Goal: Information Seeking & Learning: Learn about a topic

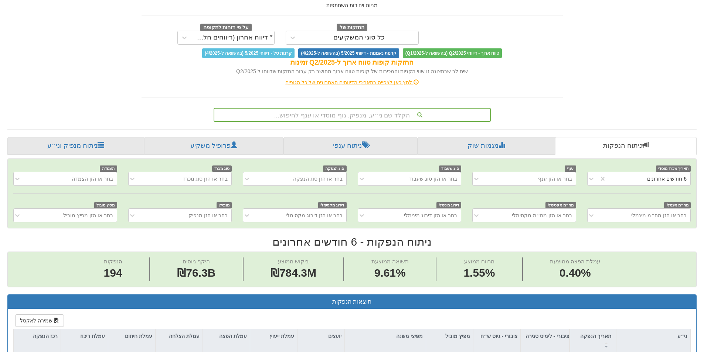
scroll to position [42, 0]
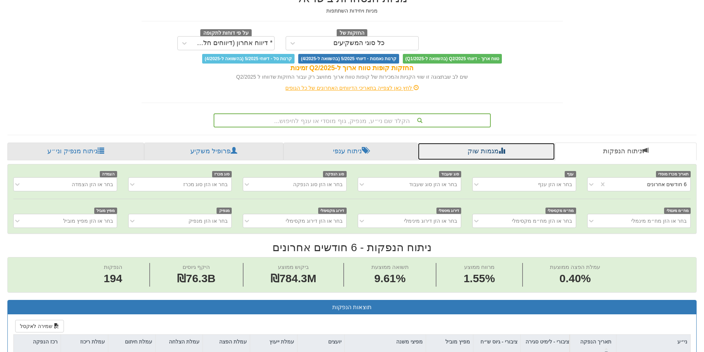
click at [467, 148] on link "מגמות שוק" at bounding box center [485, 152] width 137 height 18
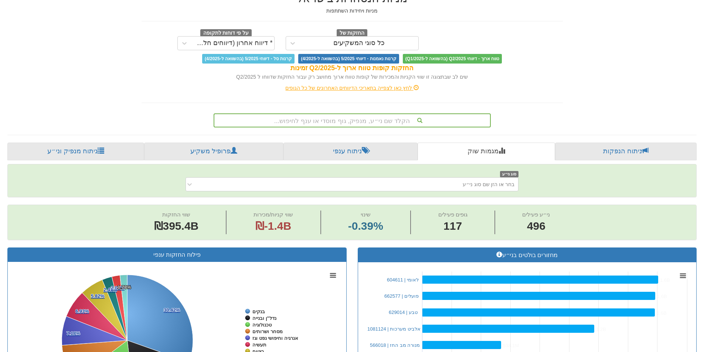
click at [438, 61] on span "טווח ארוך - דיווחי Q2/2025 (בהשוואה ל-Q1/2025)" at bounding box center [452, 59] width 99 height 10
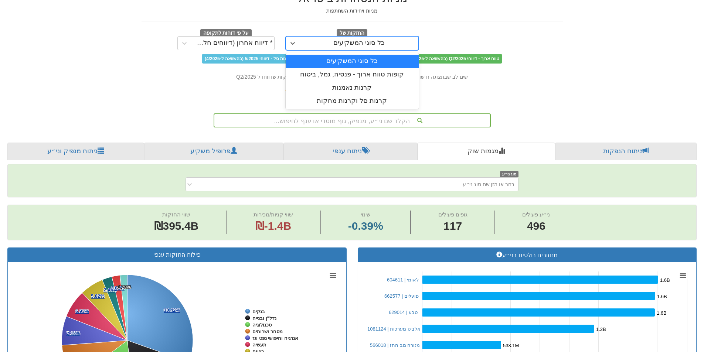
click at [380, 37] on div "כל סוגי המשקיעים" at bounding box center [352, 43] width 133 height 14
click at [391, 72] on div "קופות טווח ארוך - פנסיה, גמל, ביטוח" at bounding box center [352, 74] width 133 height 13
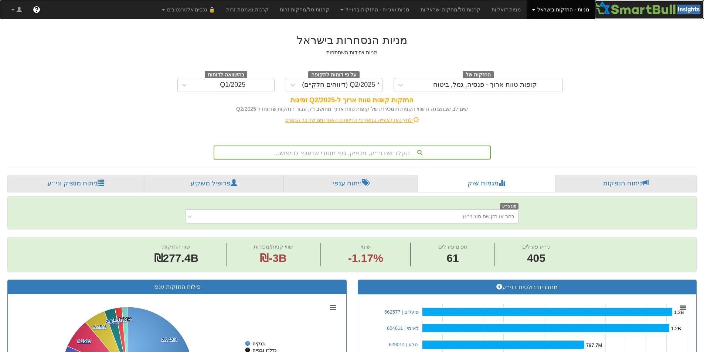
click at [639, 8] on img at bounding box center [649, 7] width 109 height 15
click at [410, 11] on link "מניות ואג״ח - החזקות בחו״ל" at bounding box center [375, 9] width 80 height 18
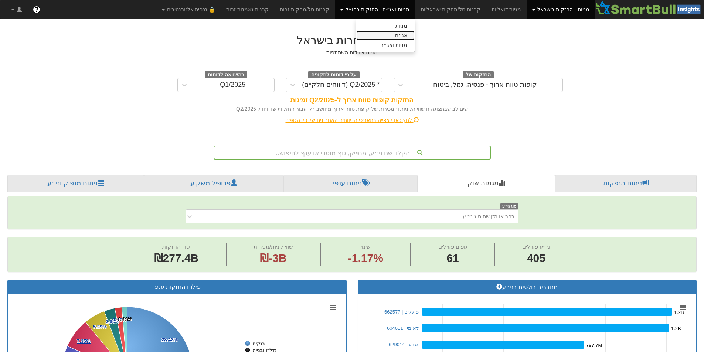
click at [414, 34] on link "אג״ח" at bounding box center [385, 36] width 58 height 10
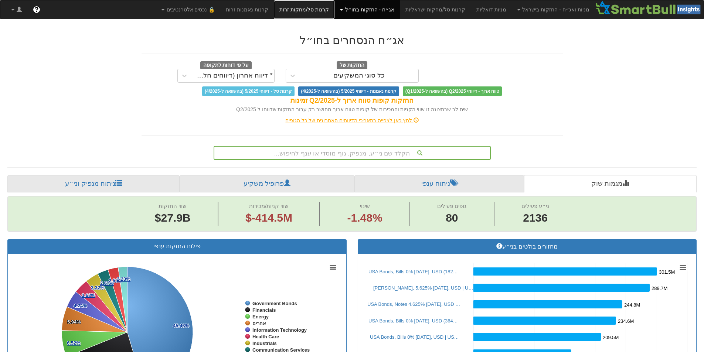
click at [315, 10] on link "קרנות סל/מחקות זרות" at bounding box center [304, 9] width 61 height 18
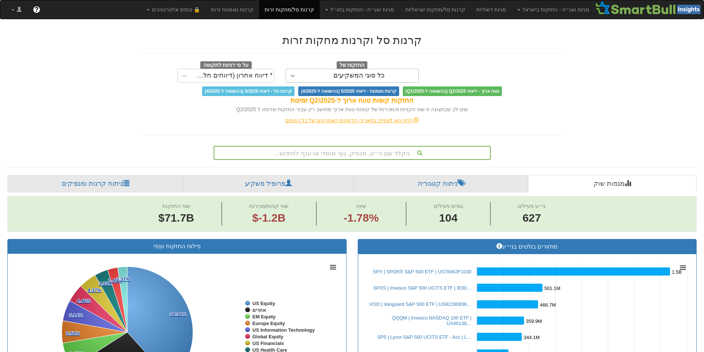
click at [293, 73] on icon at bounding box center [292, 75] width 7 height 7
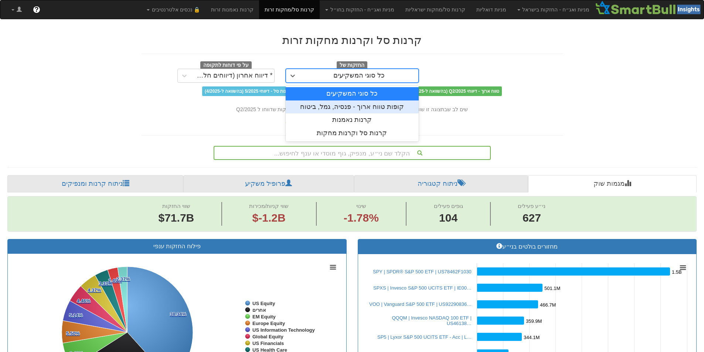
click at [322, 103] on div "קופות טווח ארוך - פנסיה, גמל, ביטוח" at bounding box center [352, 106] width 133 height 13
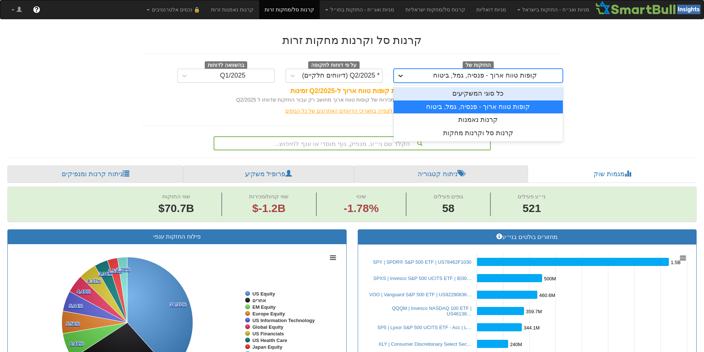
click at [399, 75] on icon at bounding box center [400, 76] width 4 height 3
click at [421, 97] on div "כל סוגי המשקיעים" at bounding box center [477, 93] width 169 height 13
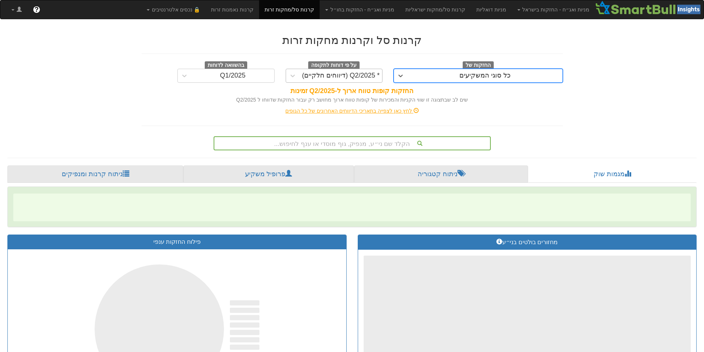
click at [368, 77] on div "* Q2/2025 (דיווחים חלקיים)" at bounding box center [341, 75] width 78 height 7
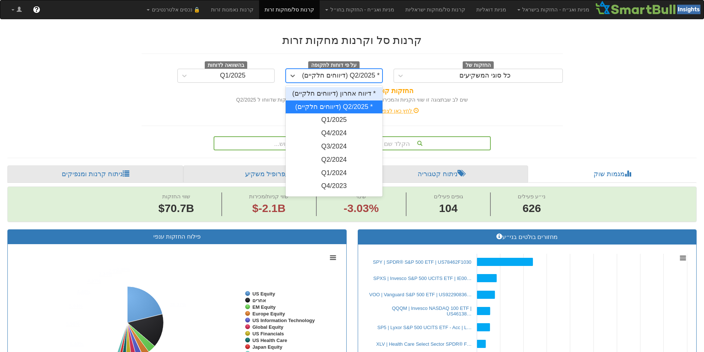
click at [368, 77] on div "* Q2/2025 (דיווחים חלקיים)" at bounding box center [341, 75] width 78 height 7
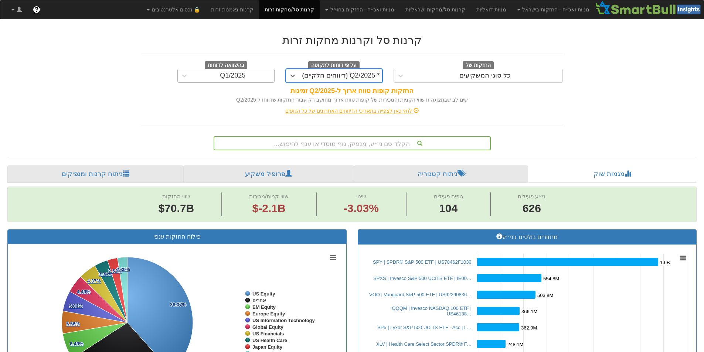
scroll to position [0, 5751]
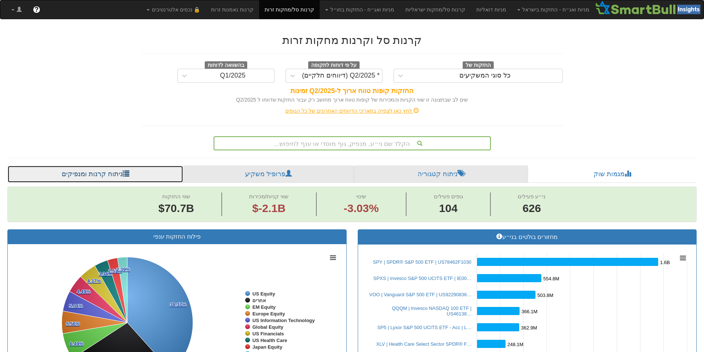
click at [114, 171] on link "ניתוח קרנות ומנפיקים" at bounding box center [95, 174] width 176 height 18
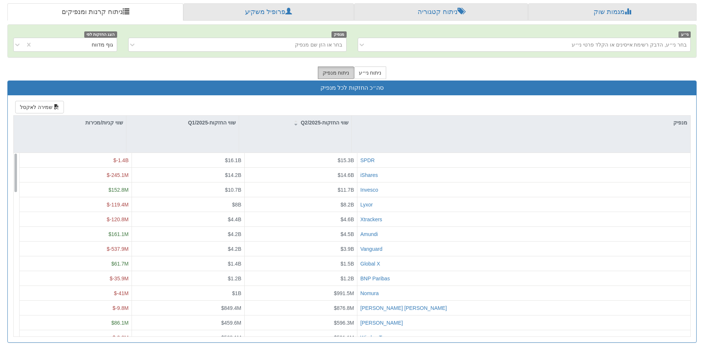
click at [332, 73] on button "ניתוח מנפיק" at bounding box center [336, 72] width 37 height 13
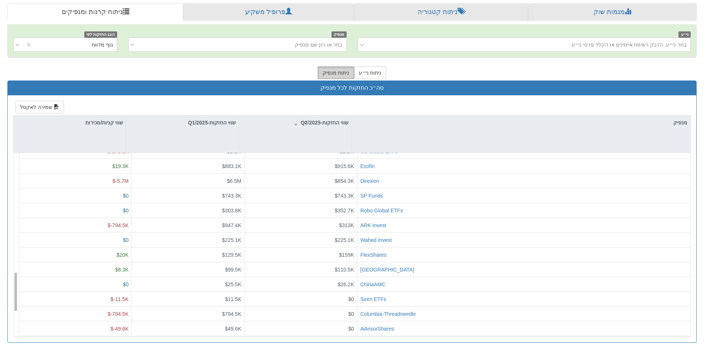
scroll to position [665, 0]
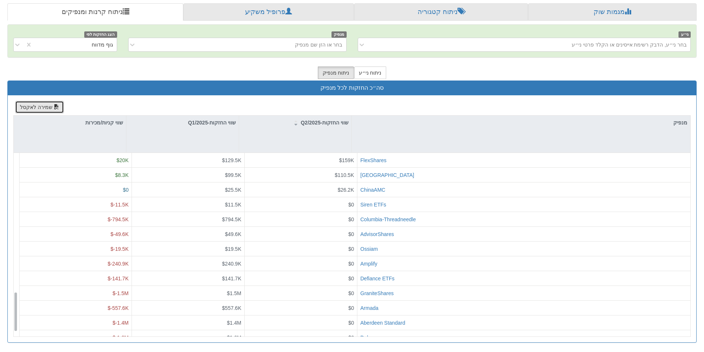
click at [49, 107] on button "שמירה לאקסל" at bounding box center [39, 107] width 49 height 13
click at [49, 109] on button "שמירה לאקסל" at bounding box center [39, 107] width 49 height 13
click at [376, 73] on button "ניתוח ני״ע" at bounding box center [370, 72] width 33 height 13
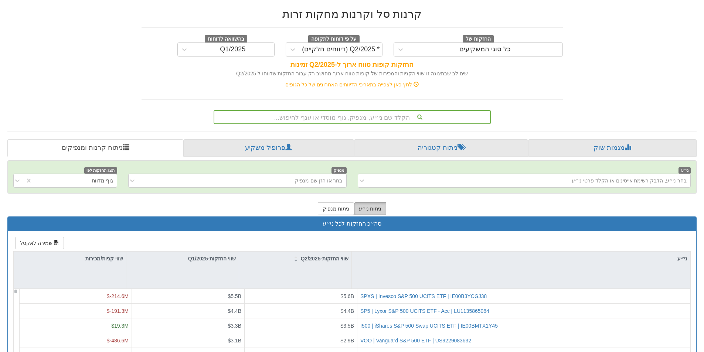
scroll to position [14, 0]
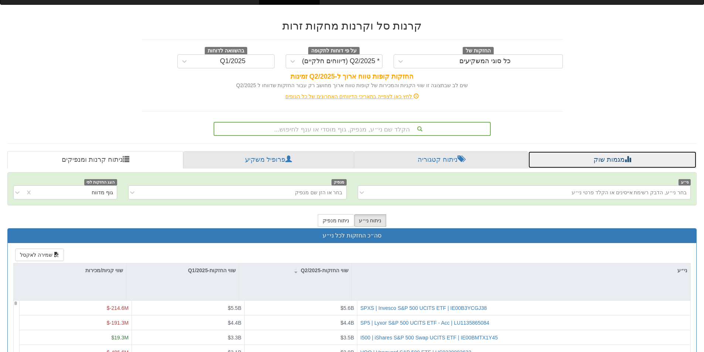
click at [590, 160] on link "מגמות שוק" at bounding box center [612, 160] width 168 height 18
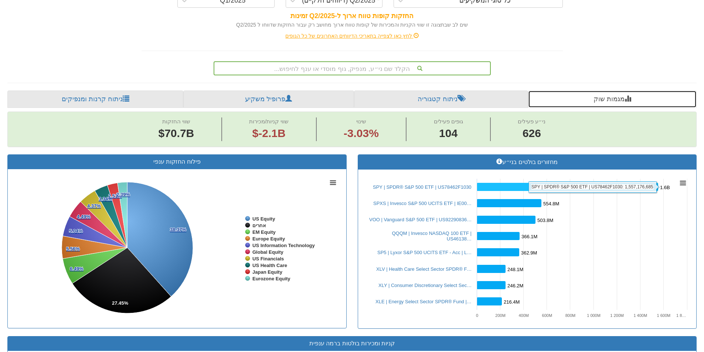
scroll to position [88, 0]
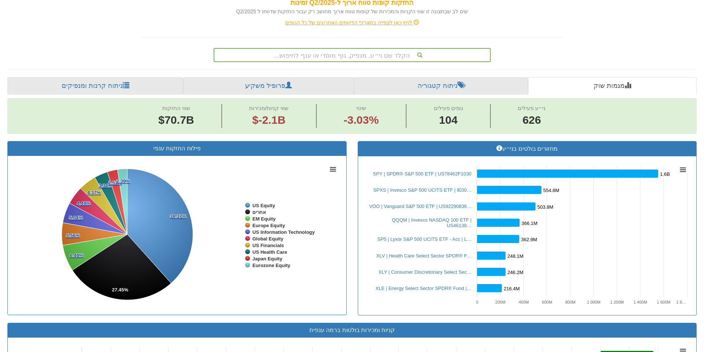
click at [387, 330] on h3 "קניות ומכירות בולטות ברמה ענפית" at bounding box center [351, 330] width 677 height 7
click at [329, 335] on div "קניות ומכירות בולטות ברמה ענפית" at bounding box center [352, 330] width 688 height 14
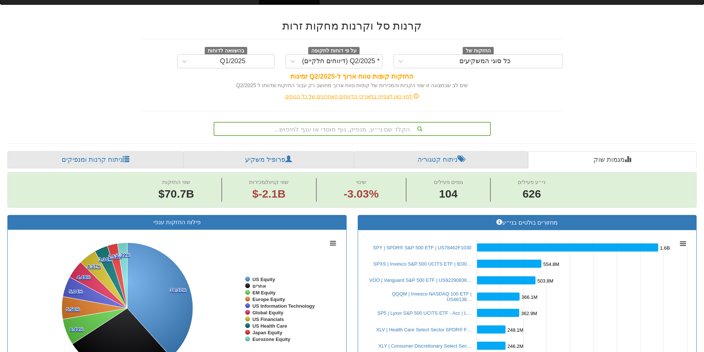
scroll to position [0, 0]
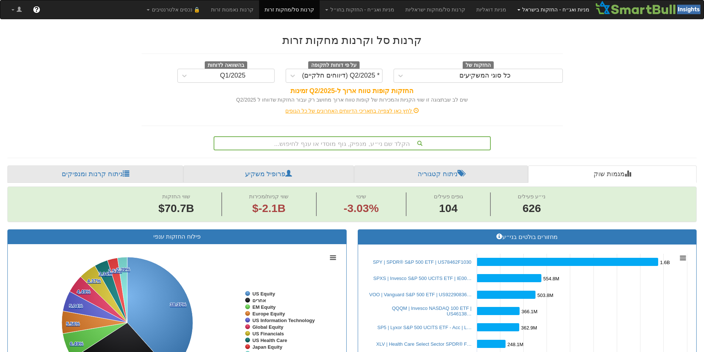
click at [544, 11] on link "מניות ואג״ח - החזקות בישראל" at bounding box center [553, 9] width 83 height 18
click at [579, 24] on link "מניות" at bounding box center [565, 26] width 58 height 10
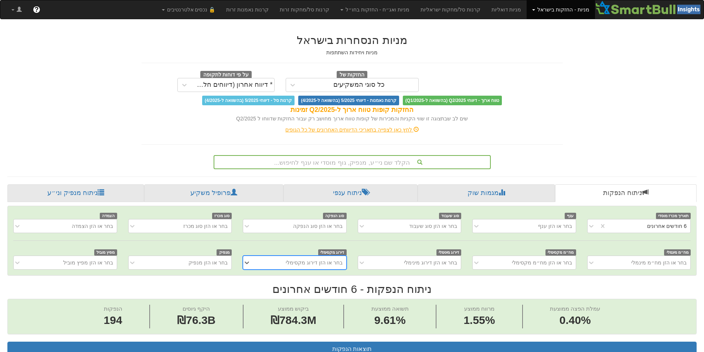
drag, startPoint x: 328, startPoint y: 181, endPoint x: 423, endPoint y: 282, distance: 138.8
click at [471, 10] on link "קרנות סל/מחקות ישראליות" at bounding box center [450, 9] width 71 height 18
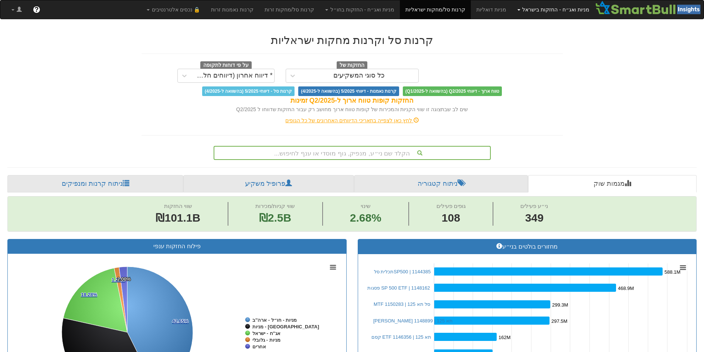
click at [574, 10] on link "מניות ואג״ח - החזקות בישראל" at bounding box center [553, 9] width 83 height 18
click at [578, 23] on link "מניות" at bounding box center [565, 26] width 58 height 10
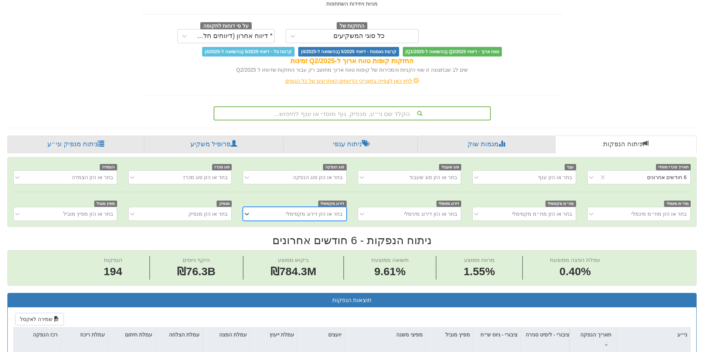
scroll to position [37, 0]
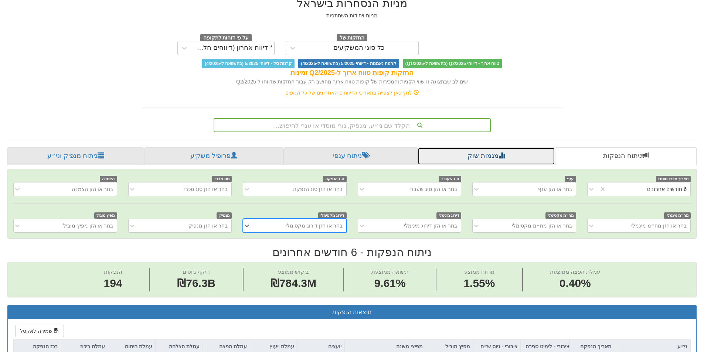
click at [475, 157] on link "מגמות שוק" at bounding box center [485, 156] width 137 height 18
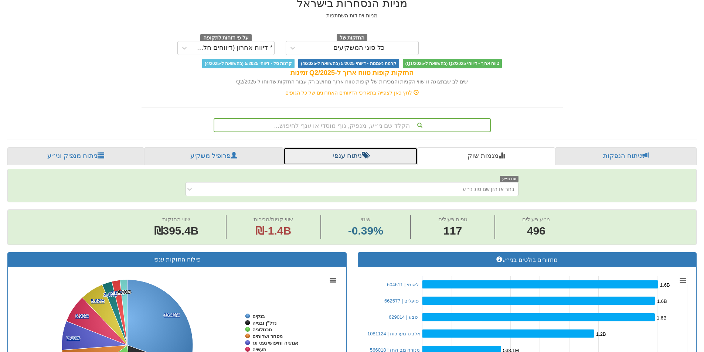
click at [355, 158] on link "ניתוח ענפי" at bounding box center [350, 156] width 134 height 18
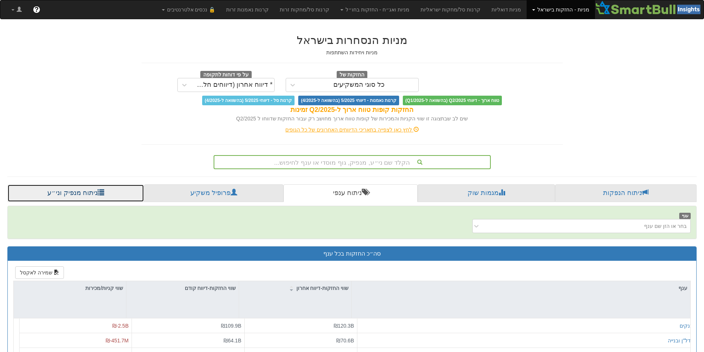
click at [87, 189] on link "ניתוח מנפיק וני״ע" at bounding box center [75, 193] width 137 height 18
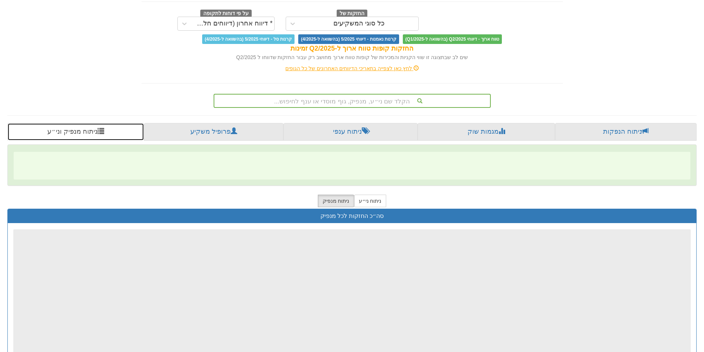
scroll to position [93, 0]
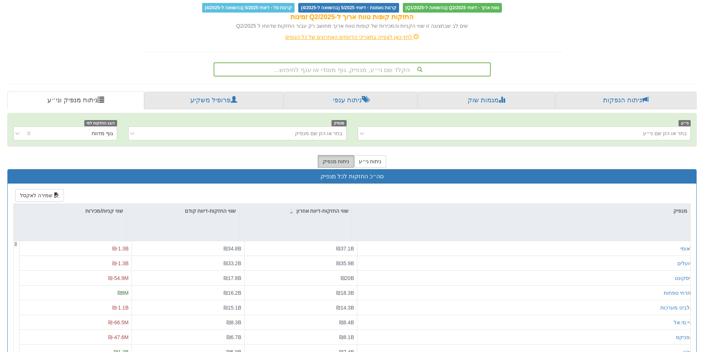
click at [336, 157] on button "ניתוח מנפיק" at bounding box center [336, 161] width 37 height 13
click at [377, 160] on button "ניתוח ני״ע" at bounding box center [370, 161] width 33 height 13
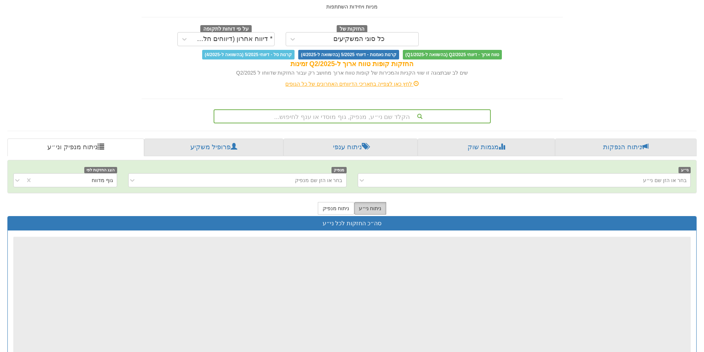
scroll to position [0, 0]
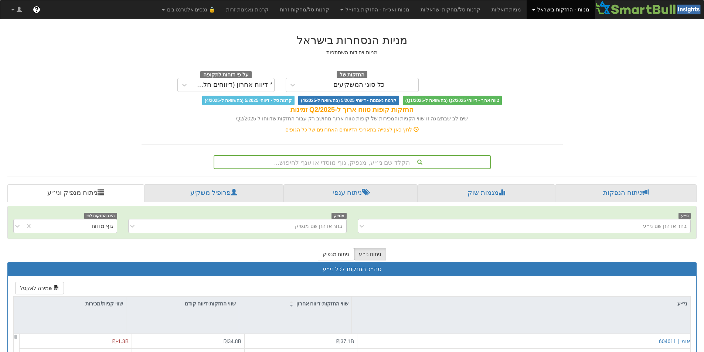
click at [429, 102] on span "טווח ארוך - דיווחי Q2/2025 (בהשוואה ל-Q1/2025)" at bounding box center [452, 101] width 99 height 10
click at [404, 89] on div "כל סוגי המשקיעים" at bounding box center [359, 85] width 119 height 12
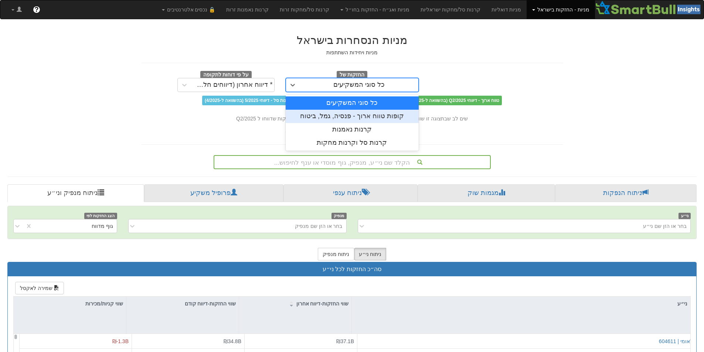
click at [394, 113] on div "קופות טווח ארוך - פנסיה, גמל, ביטוח" at bounding box center [352, 116] width 133 height 13
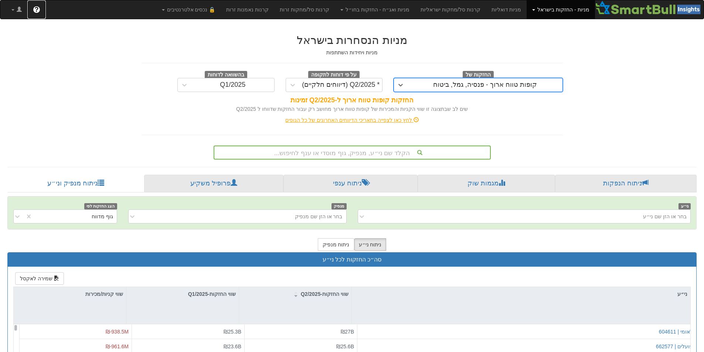
click at [38, 14] on link "?" at bounding box center [36, 9] width 18 height 18
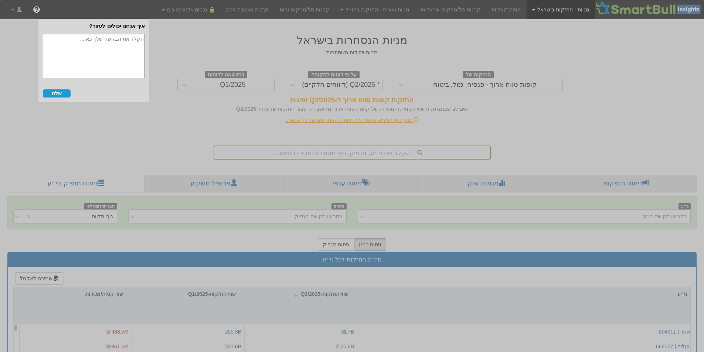
click at [154, 59] on div at bounding box center [352, 176] width 704 height 352
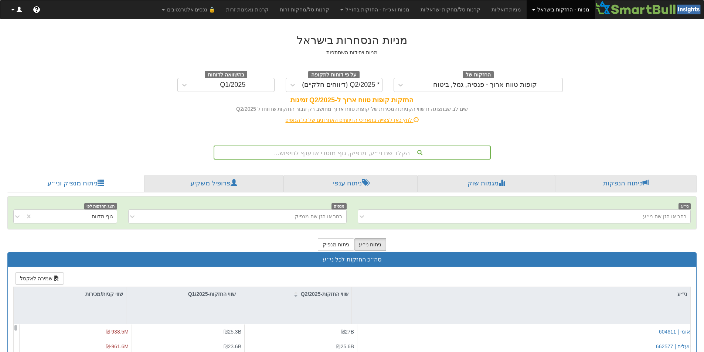
click at [15, 7] on link at bounding box center [16, 9] width 21 height 18
click at [154, 81] on div "החזקות של קופות טווח ארוך - פנסיה, גמל, ביטוח על פי דוחות לתקופה * Q2/2025 (דיו…" at bounding box center [352, 81] width 432 height 21
